Goal: Communication & Community: Answer question/provide support

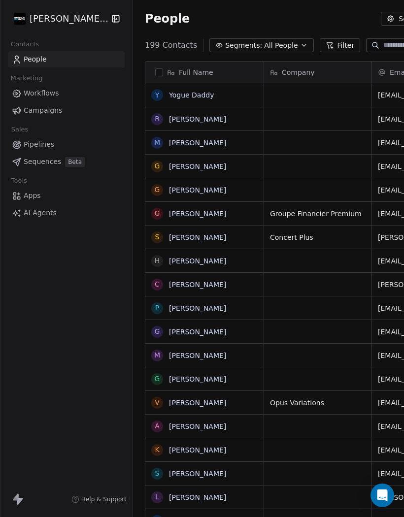
scroll to position [493, 409]
click at [191, 97] on link "Yogue Daddy" at bounding box center [191, 95] width 45 height 8
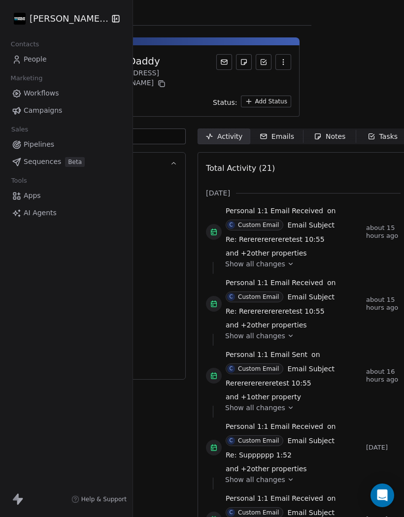
scroll to position [0, 92]
click at [279, 132] on div "Emails" at bounding box center [277, 137] width 34 height 10
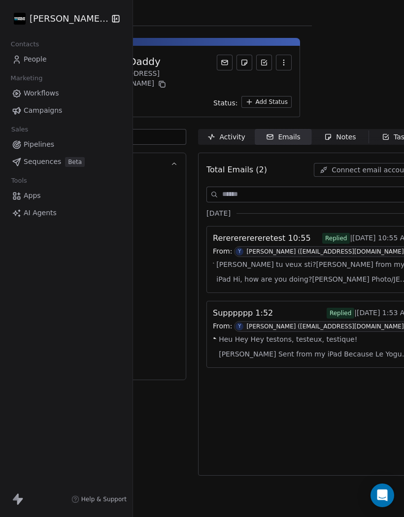
scroll to position [0, 92]
click at [228, 132] on div "Activity" at bounding box center [225, 137] width 37 height 10
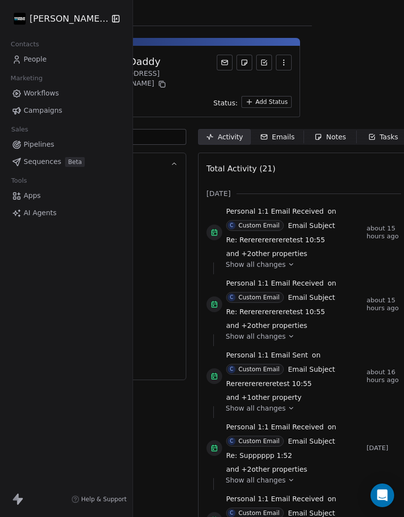
click at [275, 132] on div "Emails" at bounding box center [277, 137] width 34 height 10
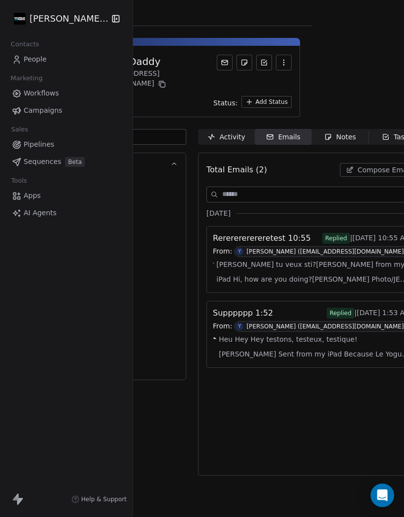
click at [347, 163] on button "Compose Email" at bounding box center [378, 170] width 77 height 14
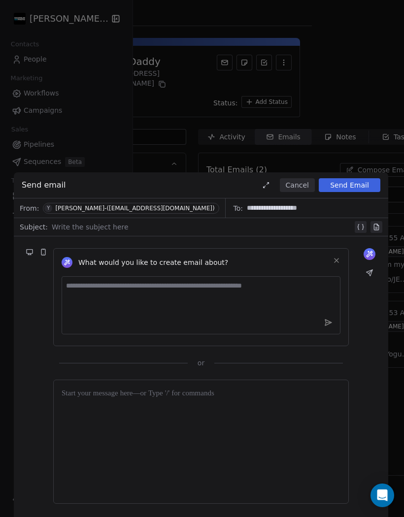
click at [86, 231] on div at bounding box center [202, 227] width 301 height 12
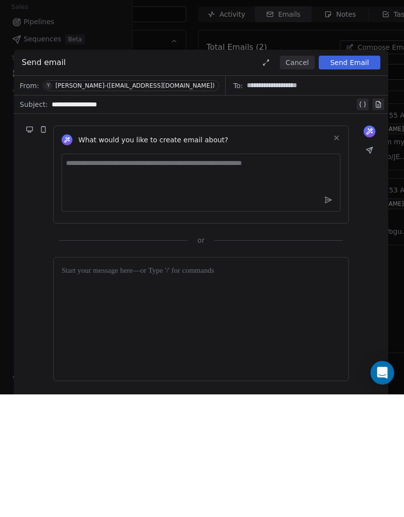
click at [75, 388] on div at bounding box center [201, 441] width 279 height 107
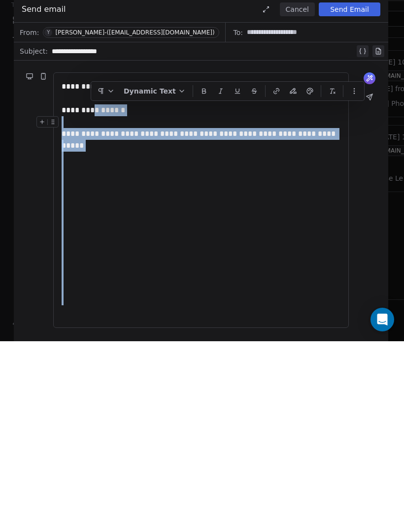
scroll to position [43, 0]
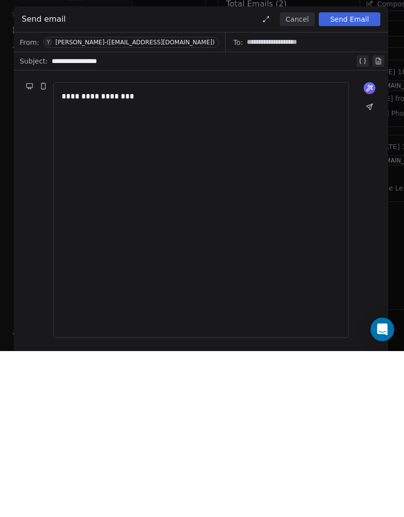
click at [354, 178] on button "Send Email" at bounding box center [350, 185] width 62 height 14
